Goal: Task Accomplishment & Management: Manage account settings

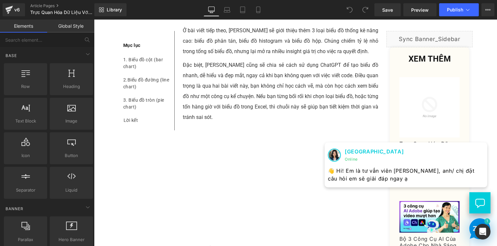
scroll to position [341, 0]
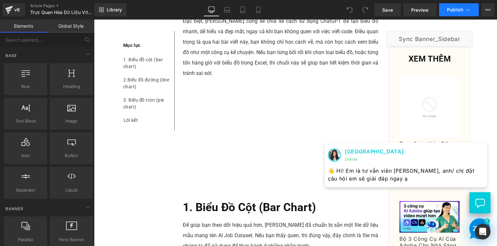
click at [469, 10] on icon at bounding box center [468, 10] width 7 height 7
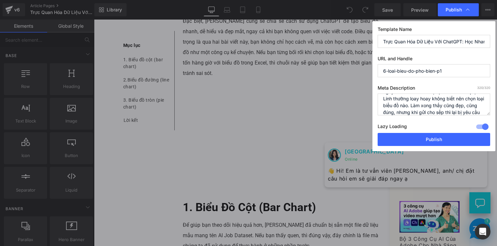
scroll to position [41, 0]
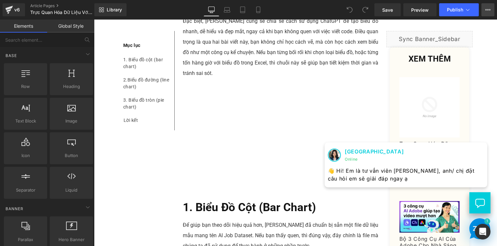
click at [488, 7] on icon at bounding box center [488, 9] width 5 height 5
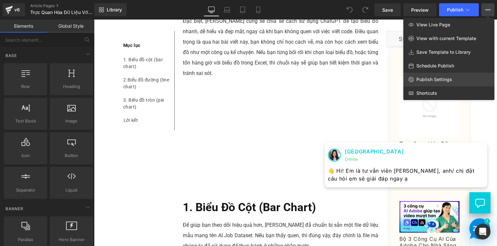
click at [451, 80] on span "Publish Settings" at bounding box center [435, 80] width 36 height 6
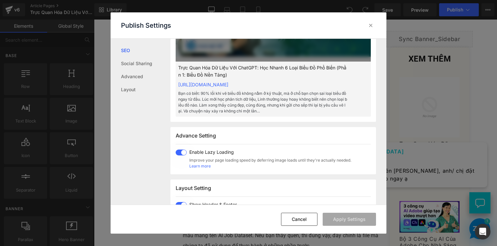
scroll to position [228, 0]
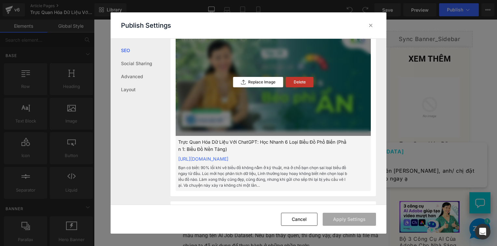
click at [292, 87] on div "Delete" at bounding box center [300, 82] width 28 height 10
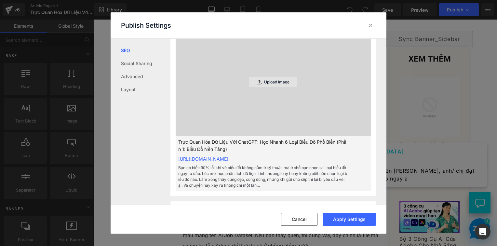
click at [278, 84] on p "Upload Image" at bounding box center [276, 82] width 25 height 5
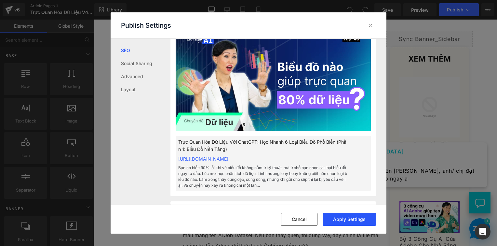
click at [339, 220] on button "Apply Settings" at bounding box center [349, 219] width 53 height 13
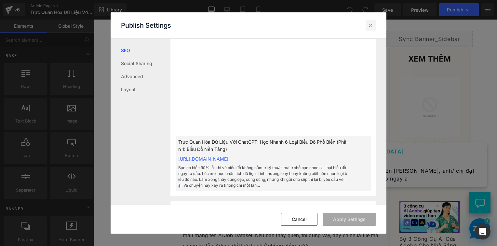
click at [373, 23] on icon at bounding box center [371, 25] width 7 height 7
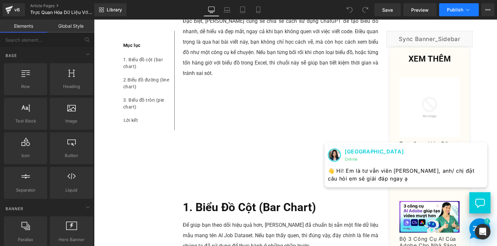
click at [450, 6] on button "Publish" at bounding box center [459, 9] width 40 height 13
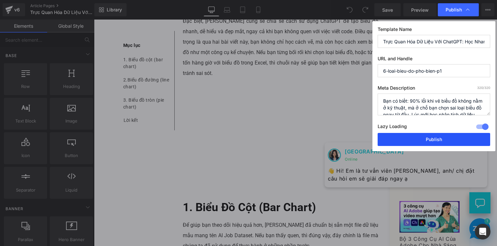
click at [424, 139] on button "Publish" at bounding box center [434, 139] width 113 height 13
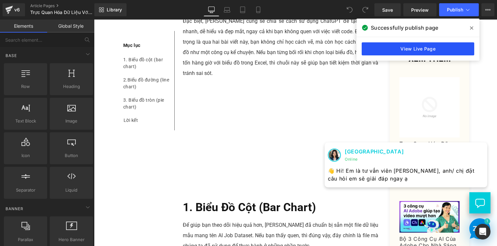
click at [409, 43] on link "View Live Page" at bounding box center [418, 48] width 113 height 13
